Goal: Task Accomplishment & Management: Manage account settings

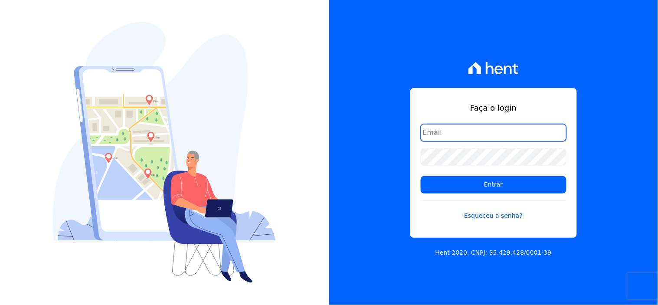
click at [477, 128] on input "email" at bounding box center [494, 132] width 146 height 17
type input "comunicacaojardim@hotmail.com"
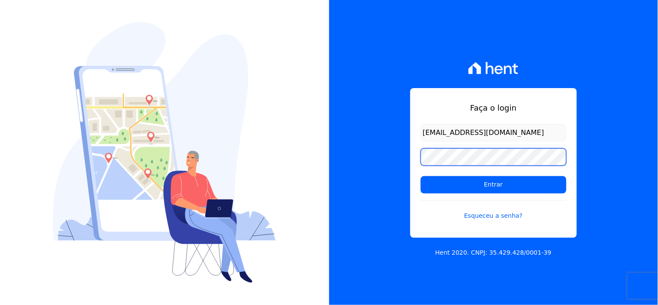
click at [421, 176] on input "Entrar" at bounding box center [494, 184] width 146 height 17
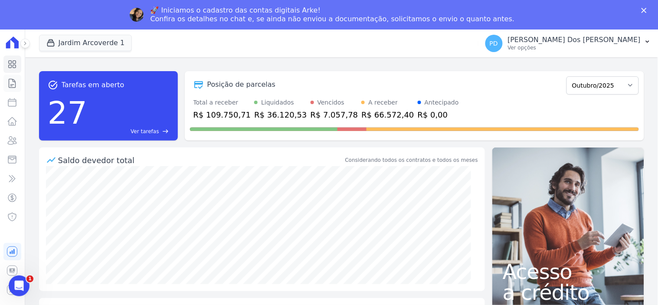
click at [11, 83] on icon at bounding box center [12, 83] width 10 height 10
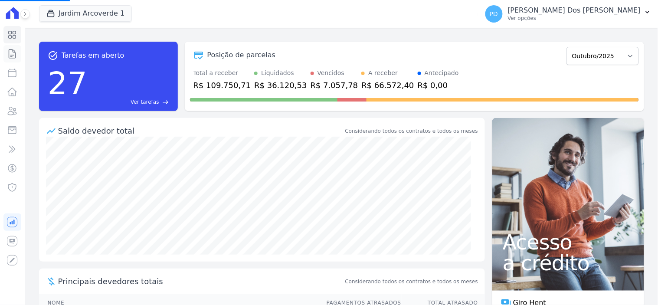
click at [9, 52] on icon at bounding box center [12, 53] width 7 height 9
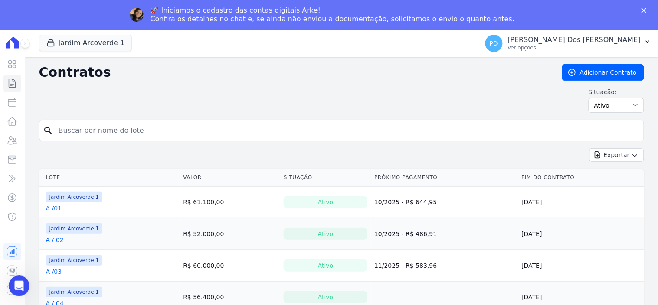
click at [70, 98] on div "Situação: Ativo Todos Pausado Distratado Rascunho Expirado Encerrado" at bounding box center [341, 100] width 605 height 25
click at [84, 124] on input "search" at bounding box center [346, 130] width 587 height 17
click at [126, 130] on input "search" at bounding box center [346, 130] width 587 height 17
click at [267, 136] on input "search" at bounding box center [346, 130] width 587 height 17
type input "k / 10"
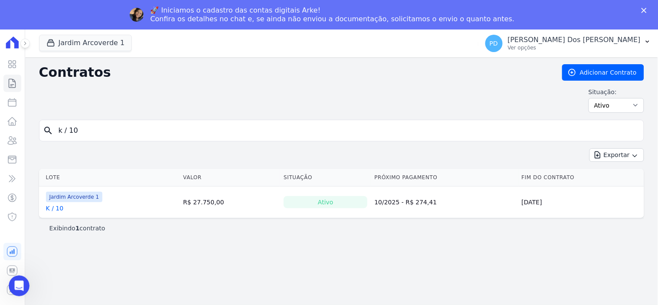
click at [53, 211] on link "K / 10" at bounding box center [55, 208] width 18 height 9
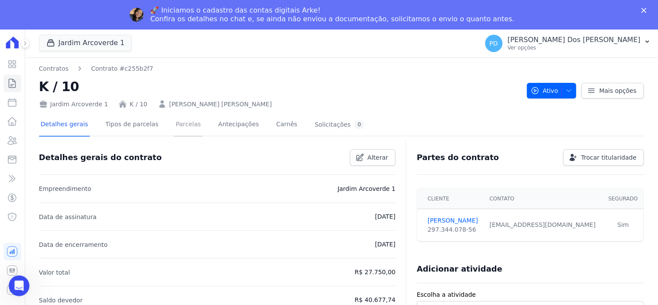
click at [184, 124] on link "Parcelas" at bounding box center [188, 125] width 29 height 23
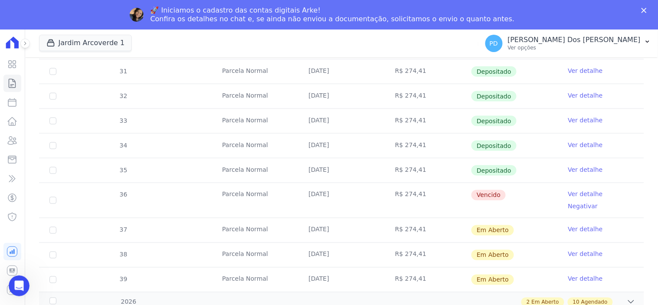
scroll to position [289, 0]
click at [570, 167] on link "Ver detalhe" at bounding box center [585, 169] width 35 height 9
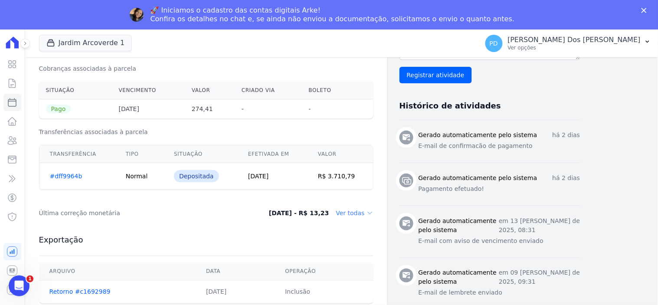
scroll to position [241, 0]
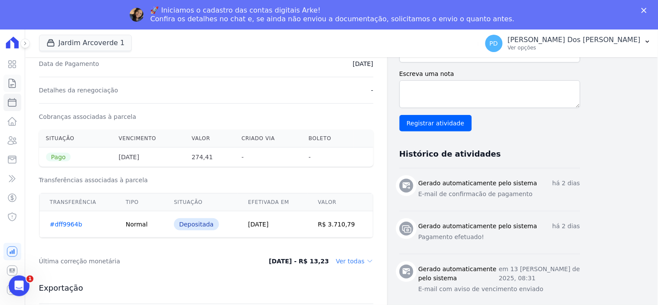
click at [9, 85] on icon at bounding box center [12, 83] width 7 height 9
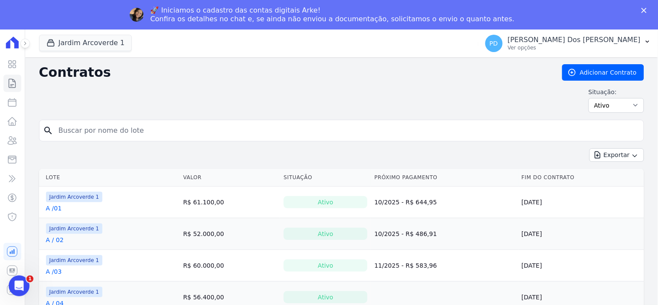
click at [107, 133] on input "search" at bounding box center [346, 130] width 587 height 17
type input "b / 28"
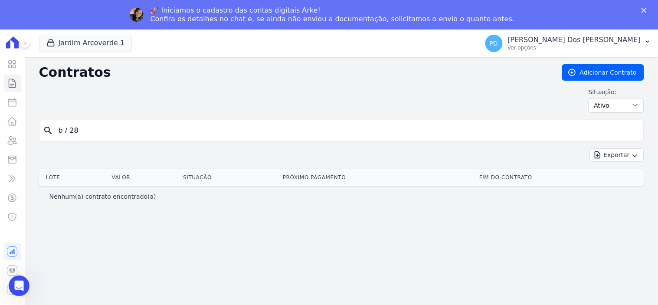
click at [68, 106] on div "Situação: Ativo Todos Pausado Distratado Rascunho Expirado Encerrado" at bounding box center [341, 100] width 605 height 25
click at [70, 134] on input "b / 28" at bounding box center [346, 130] width 587 height 17
type input "b /28"
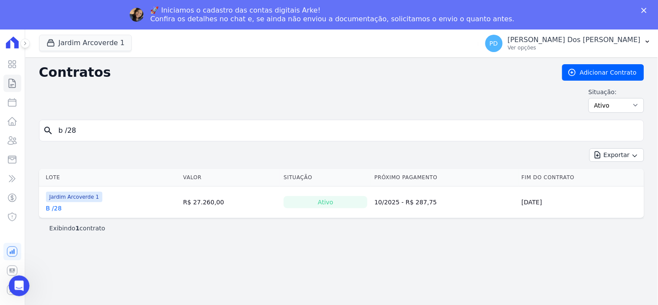
click at [60, 209] on div "B /28" at bounding box center [74, 208] width 57 height 9
click at [59, 209] on link "B /28" at bounding box center [54, 208] width 16 height 9
